Goal: Information Seeking & Learning: Learn about a topic

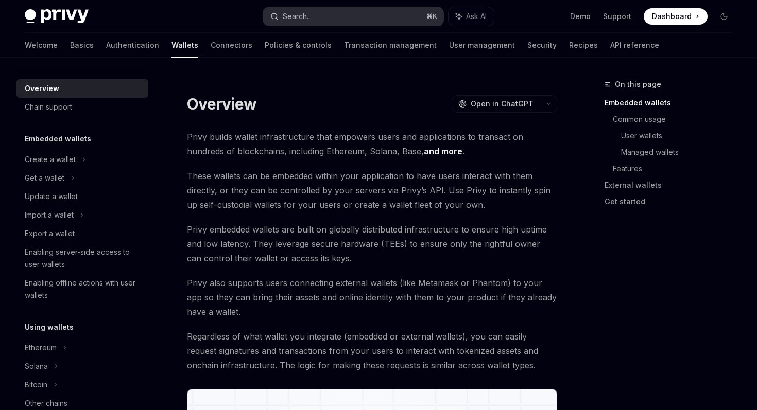
click at [383, 19] on button "Search... ⌘ K" at bounding box center [353, 16] width 180 height 19
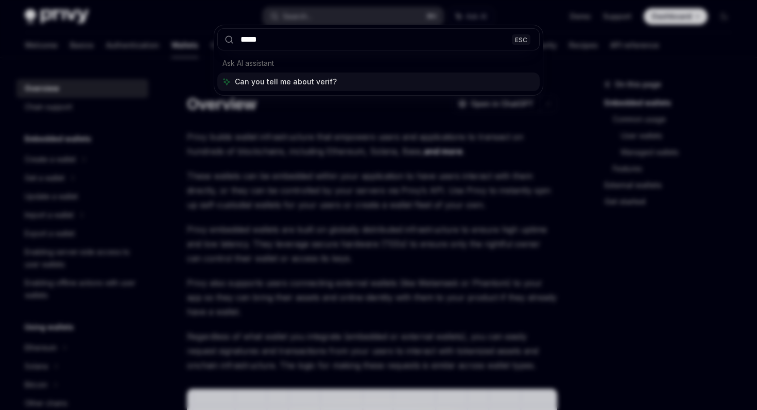
type input "******"
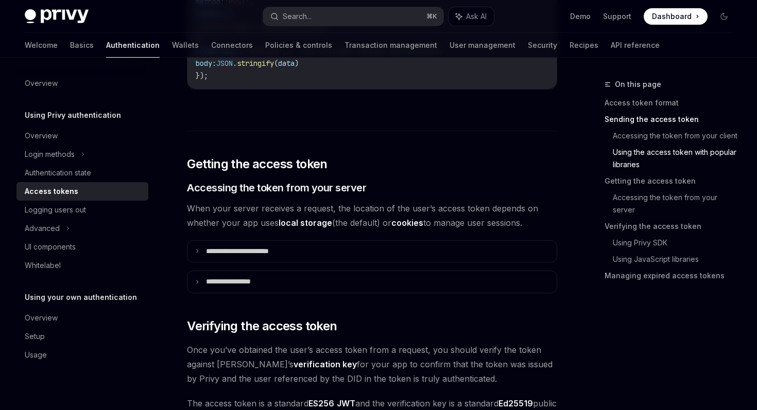
scroll to position [1215, 0]
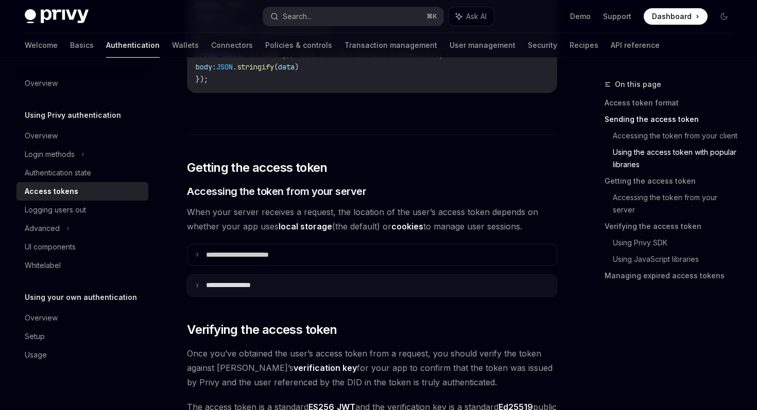
click at [262, 284] on p "**********" at bounding box center [238, 285] width 65 height 9
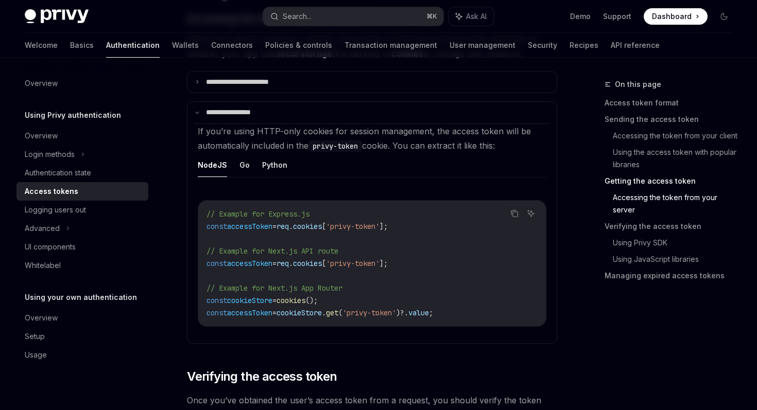
scroll to position [1388, 0]
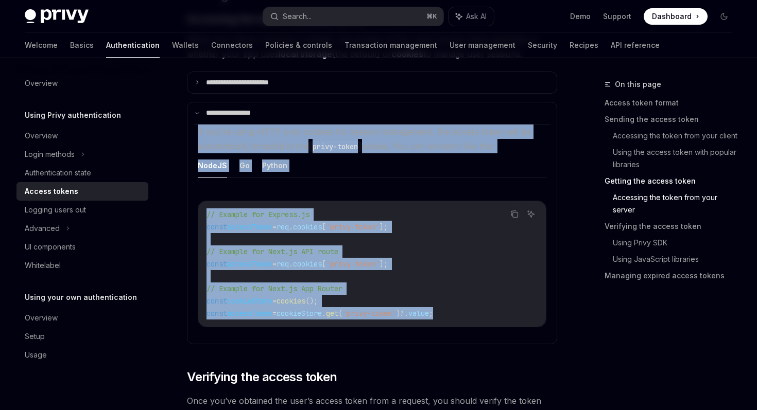
copy setupChildren "If you’re using HTTP-only cookies for session management, the access token will…"
drag, startPoint x: 196, startPoint y: 131, endPoint x: 518, endPoint y: 313, distance: 369.7
click at [518, 313] on setupChildren "If you’re using HTTP-only cookies for session management, the access token will…" at bounding box center [372, 234] width 357 height 220
click at [521, 305] on code "// Example for Express.js const accessToken = req . cookies [ 'privy-token' ]; …" at bounding box center [371, 263] width 331 height 111
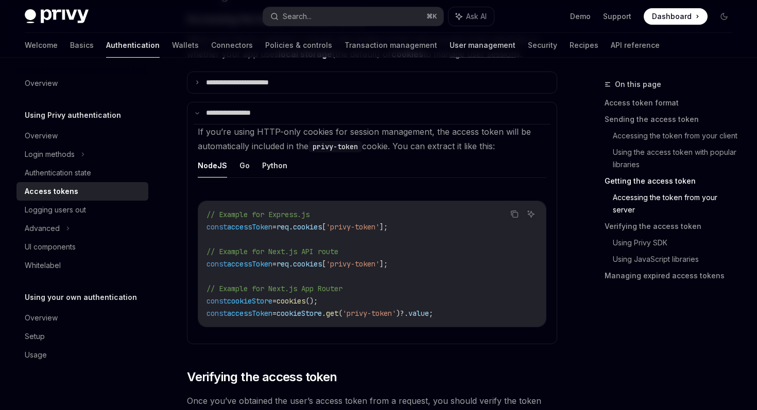
click at [449, 46] on link "User management" at bounding box center [482, 45] width 66 height 25
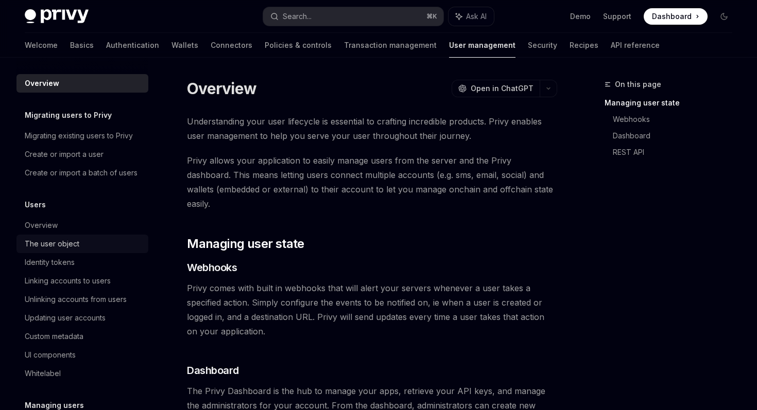
click at [83, 246] on div "The user object" at bounding box center [83, 244] width 117 height 12
type textarea "*"
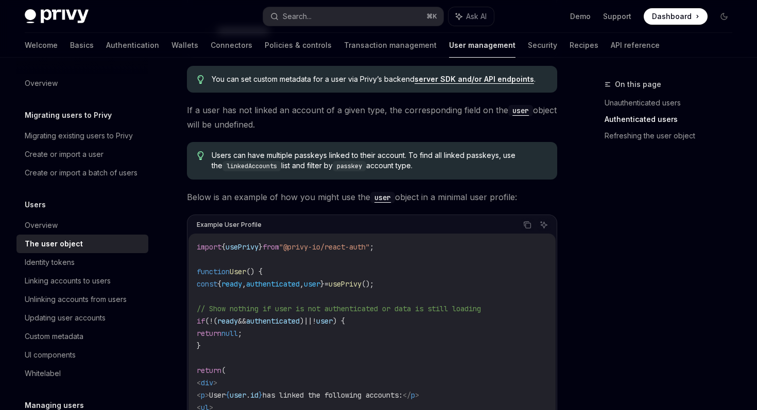
scroll to position [767, 0]
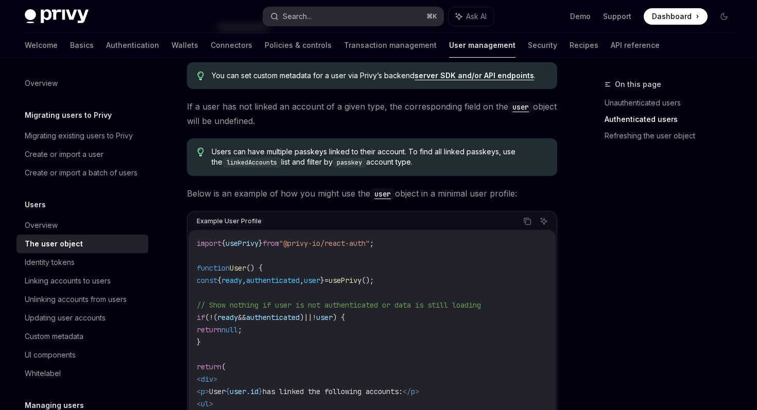
click at [344, 14] on button "Search... ⌘ K" at bounding box center [353, 16] width 180 height 19
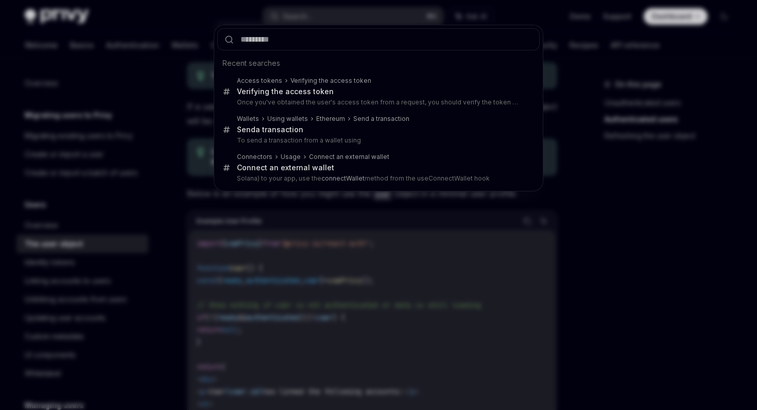
click at [359, 10] on div "Recent searches Access tokens Verify ing the access token Verify ing the access…" at bounding box center [378, 205] width 757 height 410
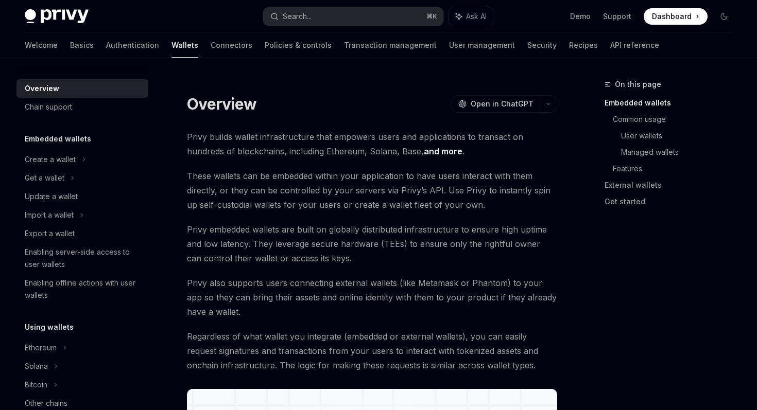
click at [676, 16] on span "Dashboard" at bounding box center [672, 16] width 40 height 10
